Goal: Task Accomplishment & Management: Use online tool/utility

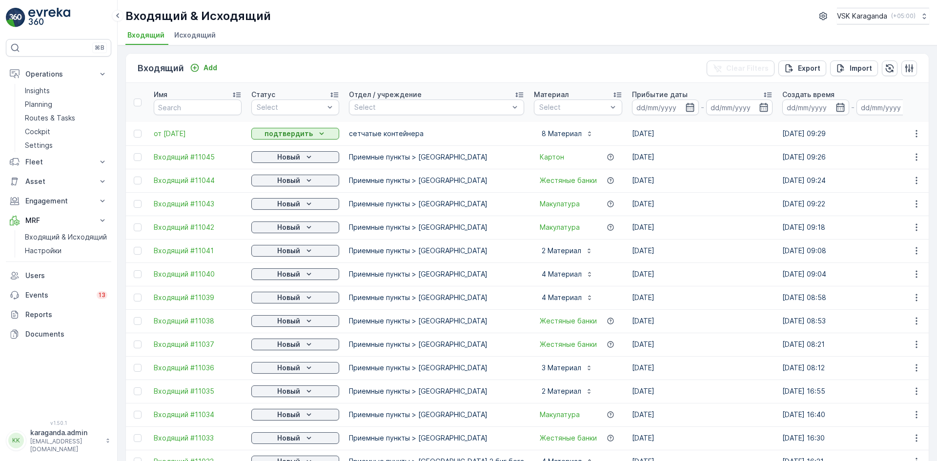
click at [200, 33] on span "Исходящий" at bounding box center [194, 35] width 41 height 10
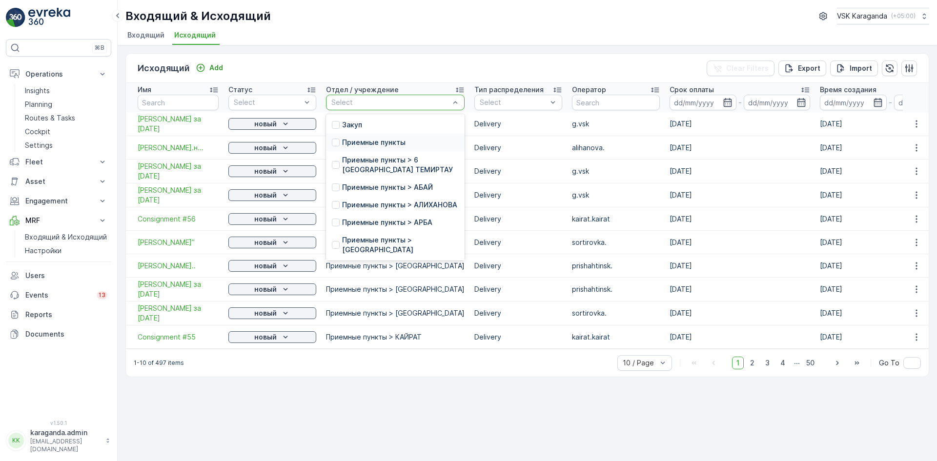
click at [405, 144] on div "Приемные пункты" at bounding box center [395, 143] width 139 height 18
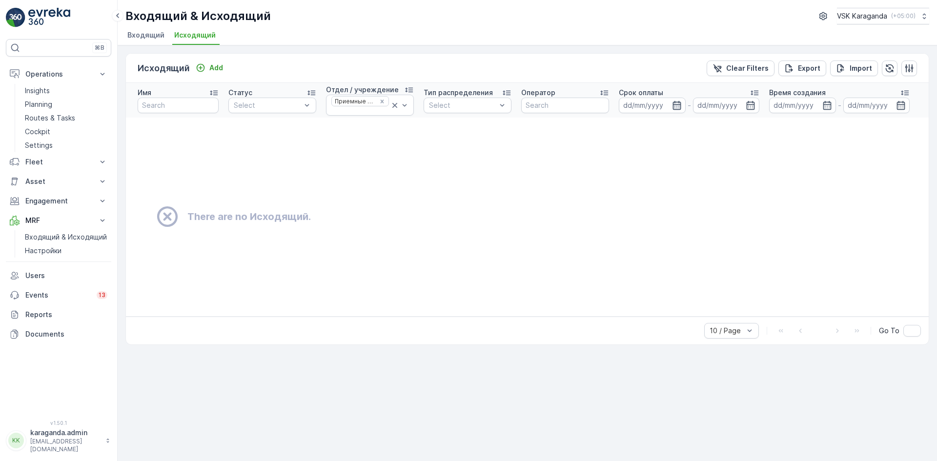
click at [673, 106] on icon "button" at bounding box center [677, 106] width 10 height 10
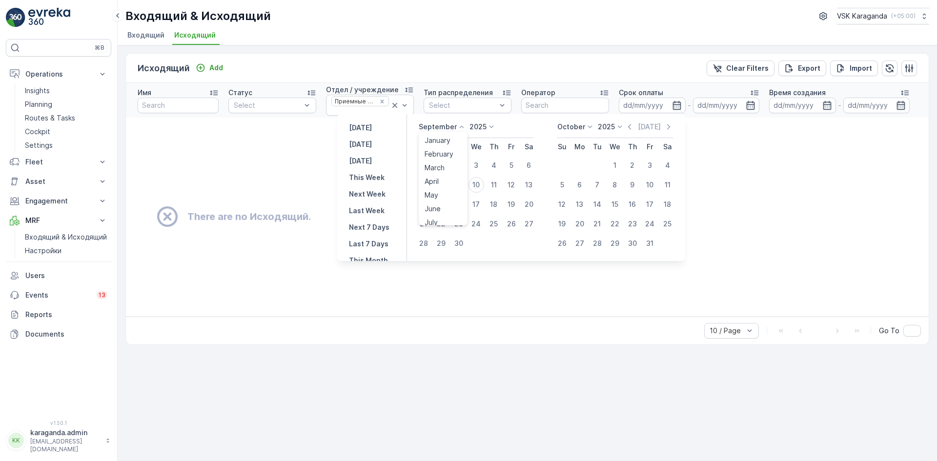
click at [464, 126] on icon at bounding box center [462, 127] width 10 height 10
click at [445, 163] on span "August" at bounding box center [436, 162] width 23 height 10
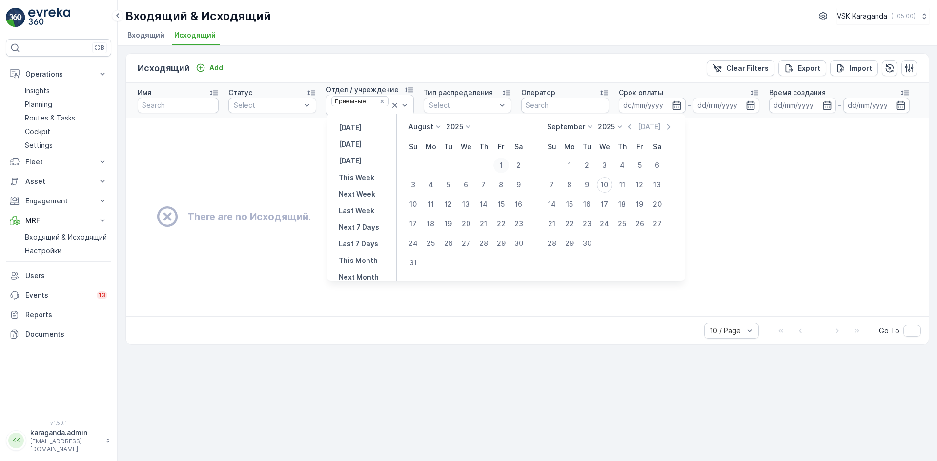
click at [508, 164] on div "1" at bounding box center [501, 166] width 16 height 16
type input "[DATE]"
click at [508, 164] on div "1" at bounding box center [501, 166] width 16 height 16
type input "[DATE]"
click at [508, 164] on div "1" at bounding box center [501, 166] width 16 height 16
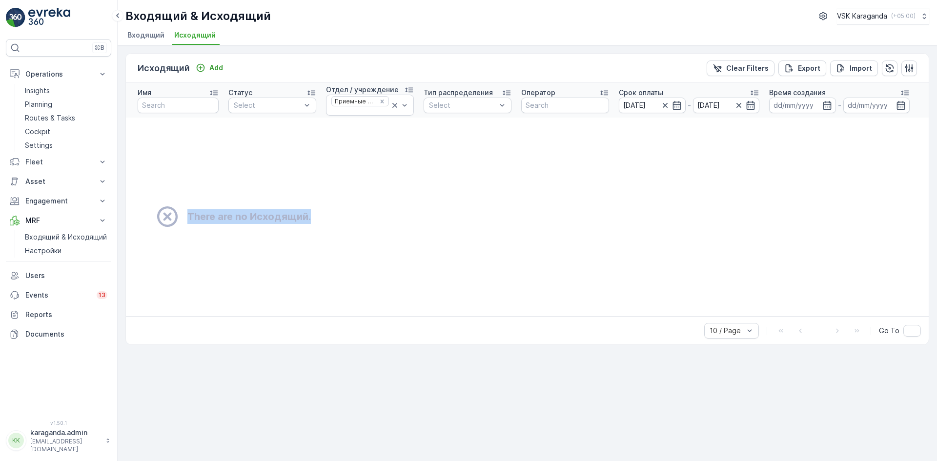
click at [508, 164] on td "There are no Исходящий." at bounding box center [693, 217] width 1134 height 199
click at [484, 115] on th "Тип распределения Select" at bounding box center [468, 100] width 98 height 35
click at [464, 127] on div "Delivery" at bounding box center [467, 127] width 76 height 8
click at [555, 106] on input "text" at bounding box center [565, 106] width 88 height 16
click at [58, 91] on link "Insights" at bounding box center [66, 91] width 90 height 14
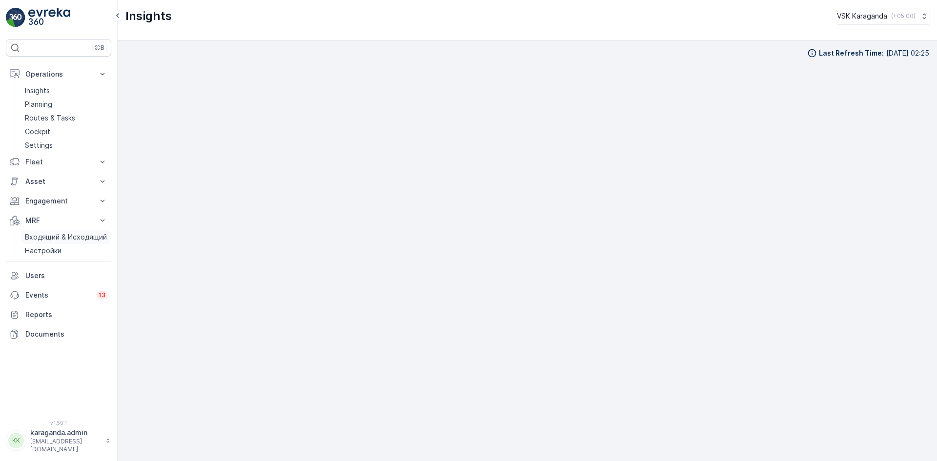
click at [40, 238] on p "Входящий & Исходящий" at bounding box center [66, 237] width 82 height 10
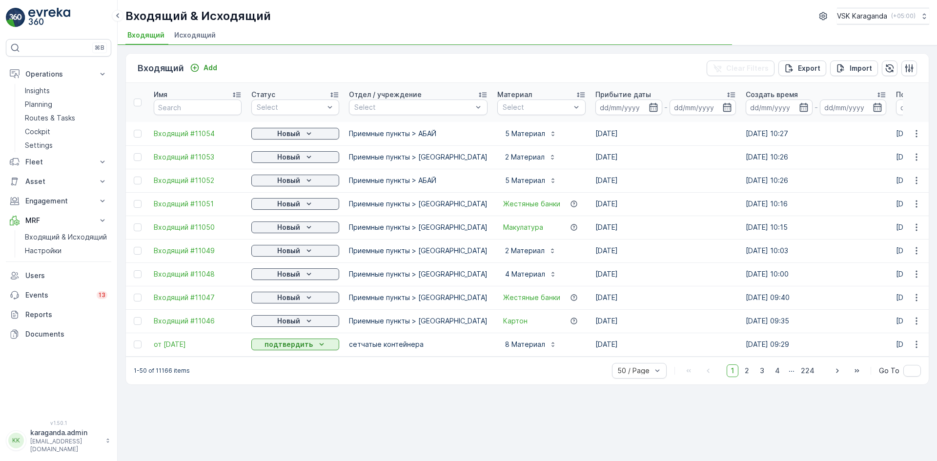
click at [194, 35] on span "Исходящий" at bounding box center [194, 35] width 41 height 10
